Goal: Navigation & Orientation: Find specific page/section

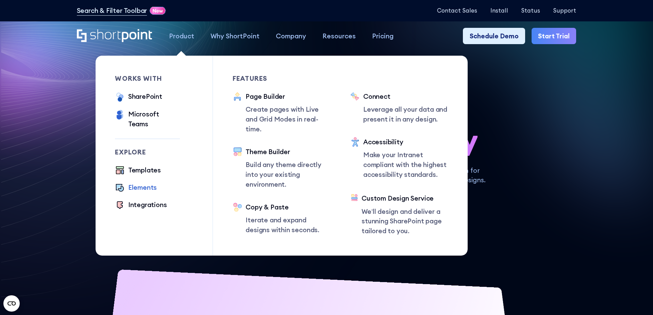
click at [145, 183] on div "Elements" at bounding box center [142, 188] width 29 height 10
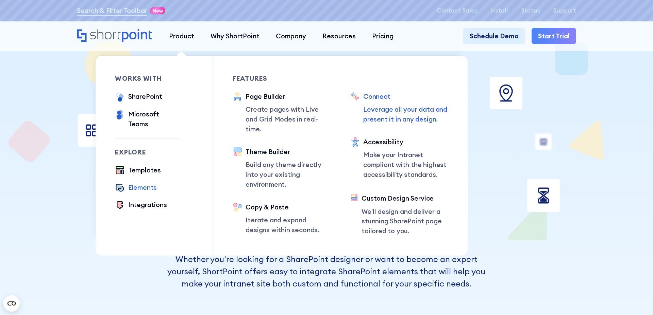
click at [402, 109] on p "Leverage all your data and present it in any design." at bounding box center [405, 115] width 85 height 20
